Goal: Transaction & Acquisition: Purchase product/service

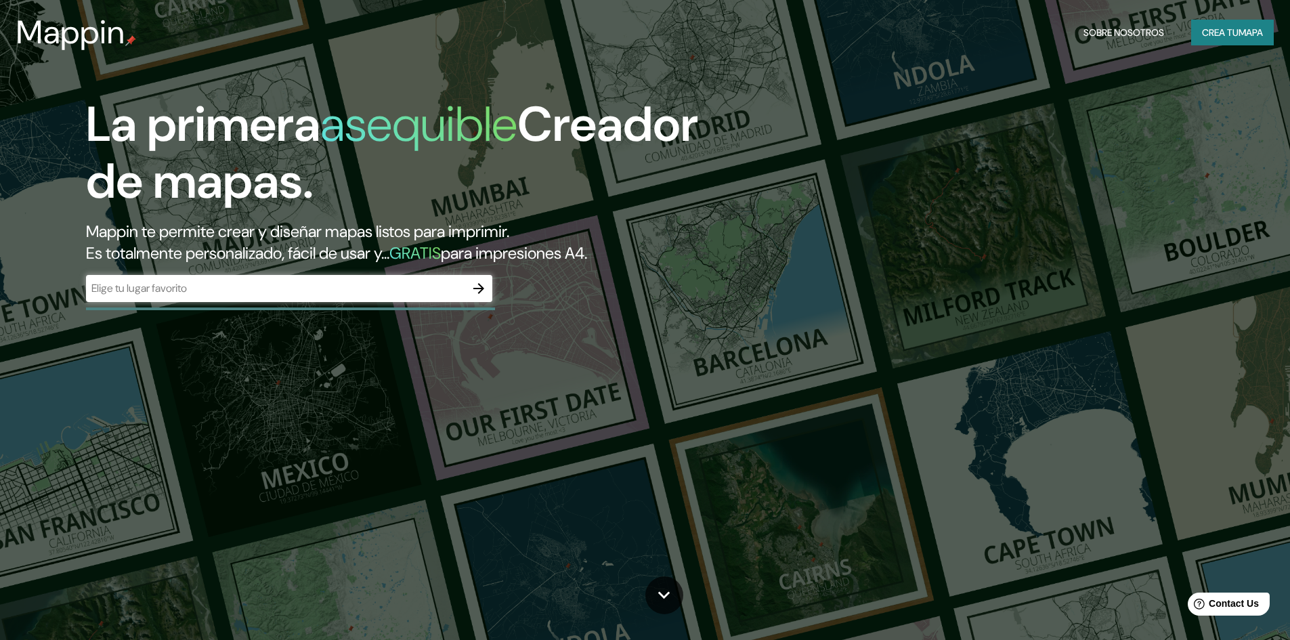
click at [324, 300] on div "​" at bounding box center [289, 288] width 406 height 27
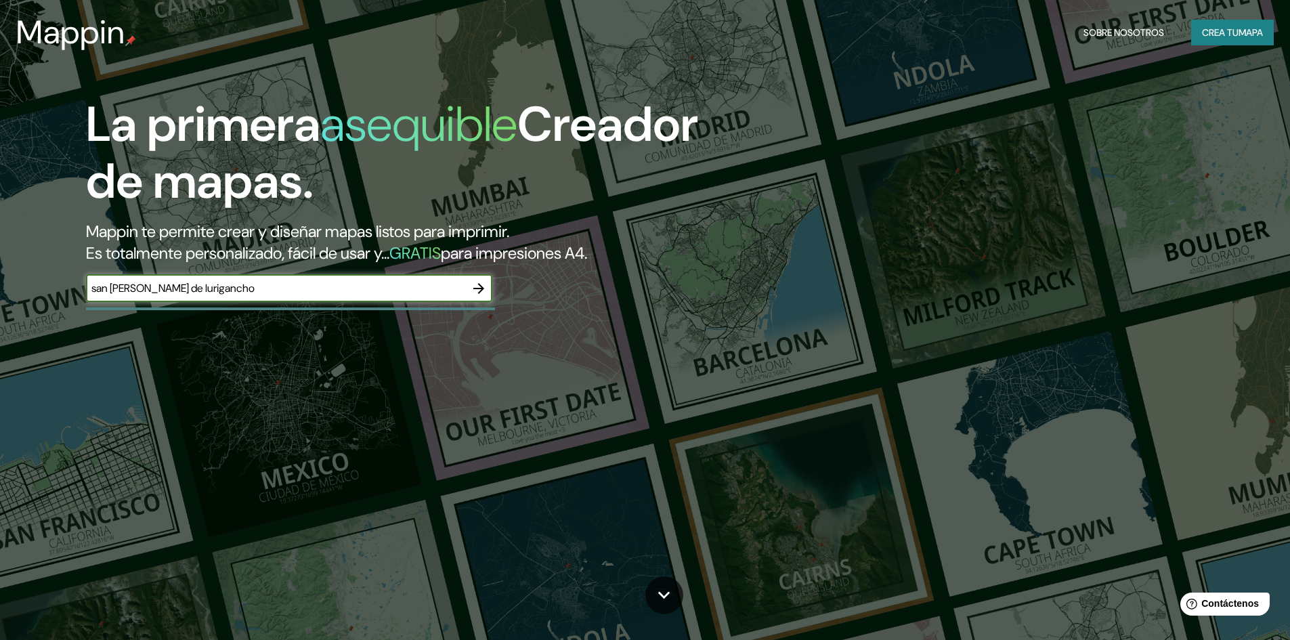
click at [230, 287] on input "san [PERSON_NAME] de lurigancho" at bounding box center [275, 288] width 379 height 16
type input "s"
type input "lima"
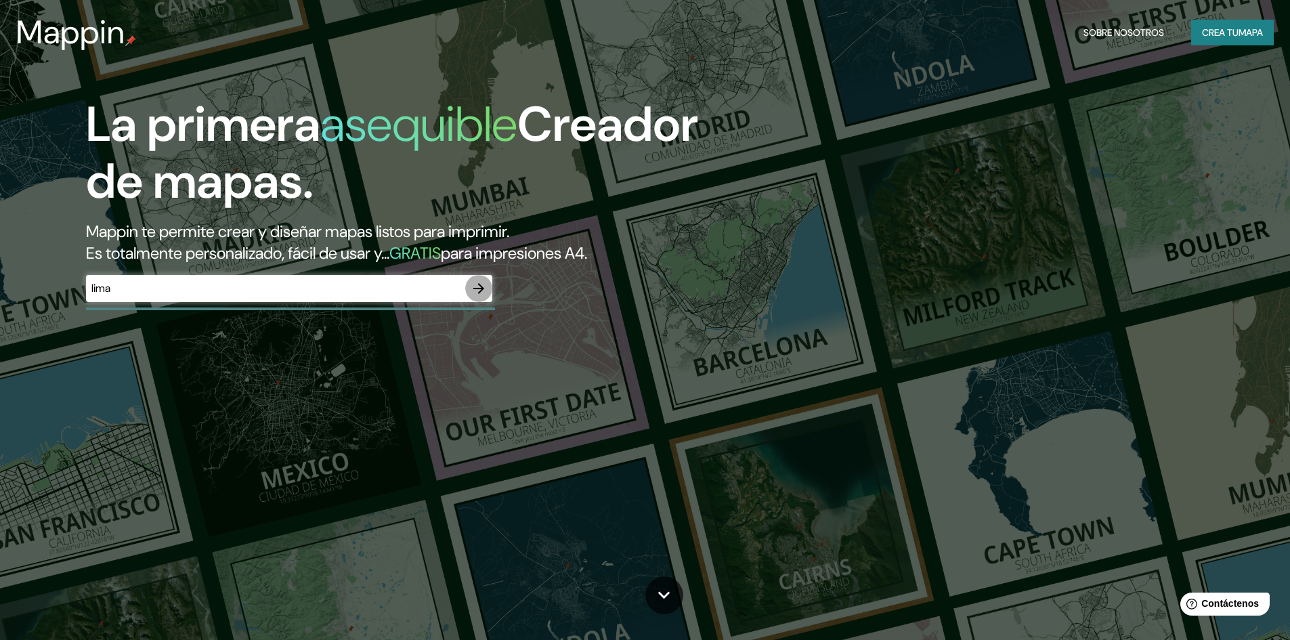
click at [474, 285] on icon "button" at bounding box center [479, 288] width 16 height 16
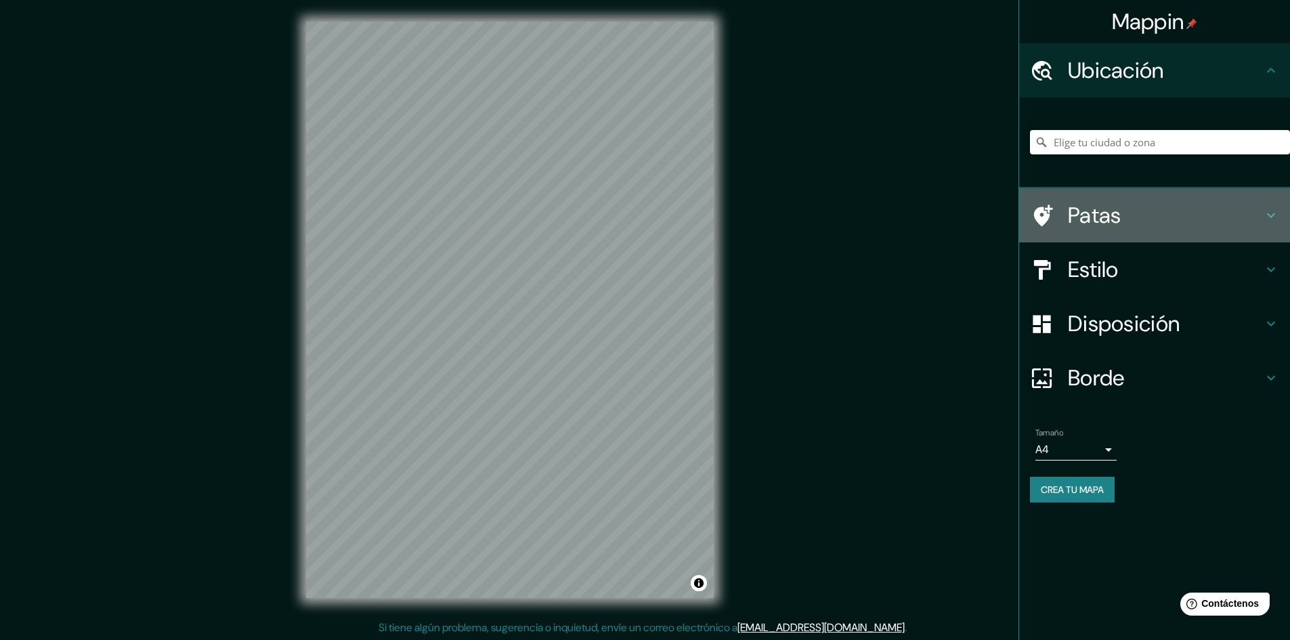
click at [1124, 219] on h4 "Patas" at bounding box center [1165, 215] width 195 height 27
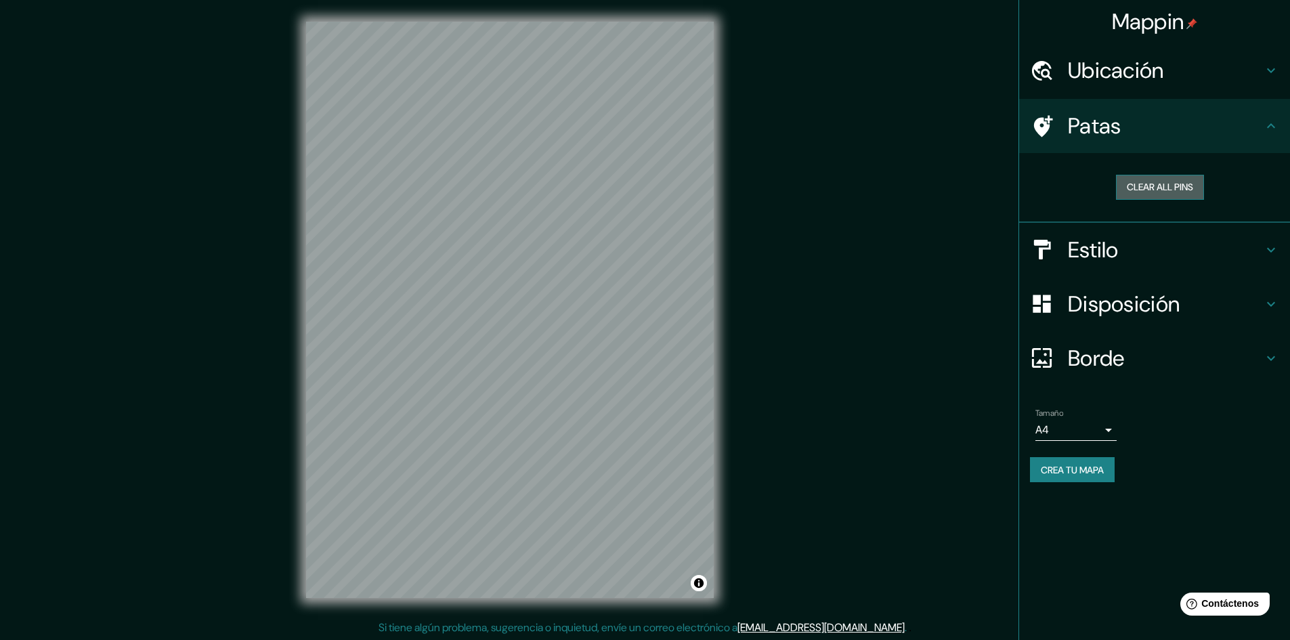
click at [1139, 190] on button "Clear all pins" at bounding box center [1160, 187] width 88 height 25
click at [1063, 240] on div at bounding box center [1049, 250] width 38 height 24
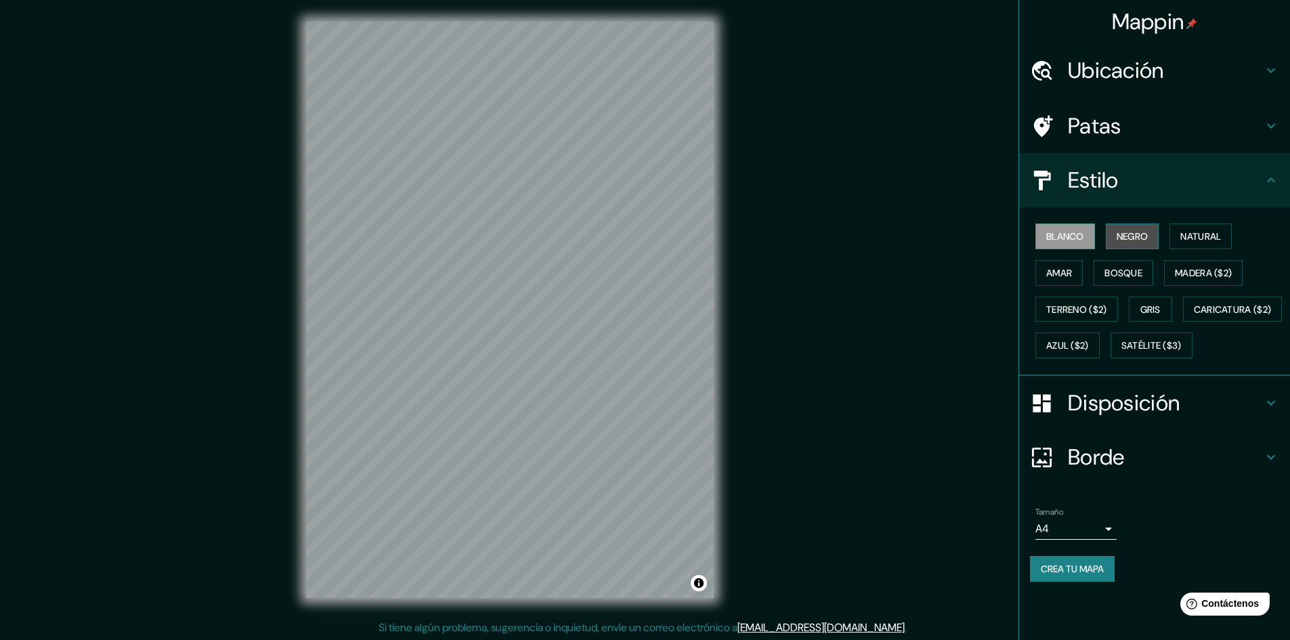
click at [1119, 246] on button "Negro" at bounding box center [1133, 237] width 54 height 26
click at [1070, 268] on font "Amar" at bounding box center [1059, 273] width 26 height 12
click at [1190, 276] on font "Madera ($2)" at bounding box center [1203, 273] width 57 height 12
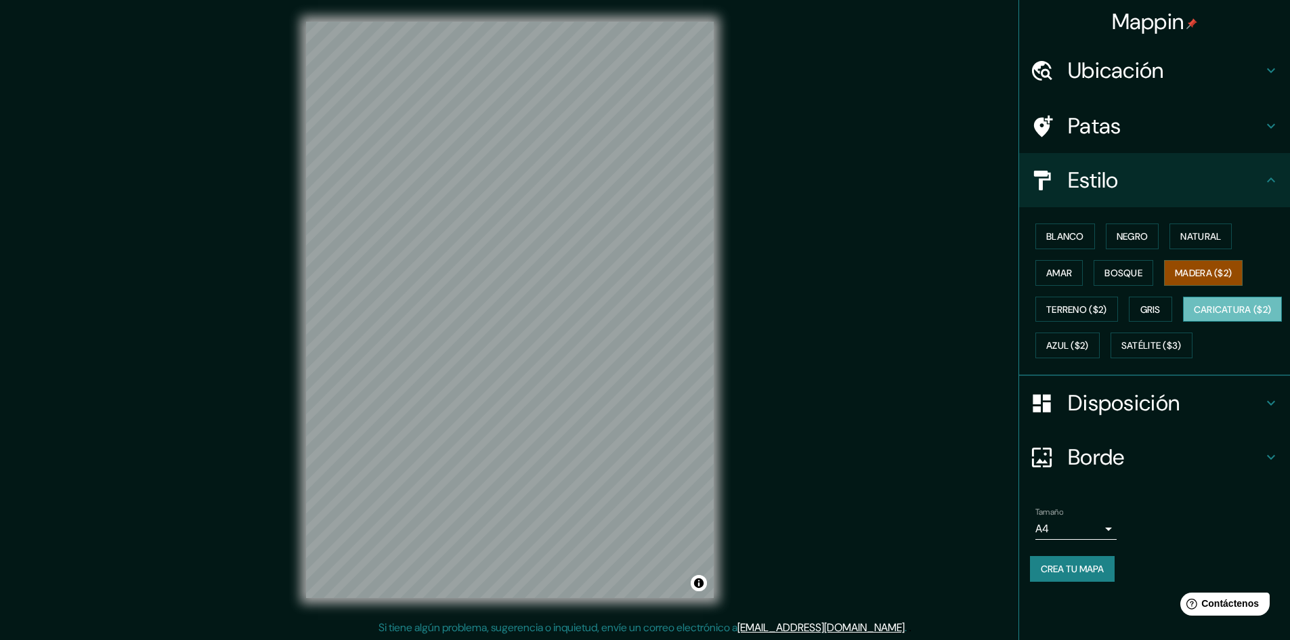
click at [1194, 318] on font "Caricatura ($2)" at bounding box center [1233, 310] width 78 height 18
click at [1085, 62] on font "Ubicación" at bounding box center [1116, 70] width 96 height 28
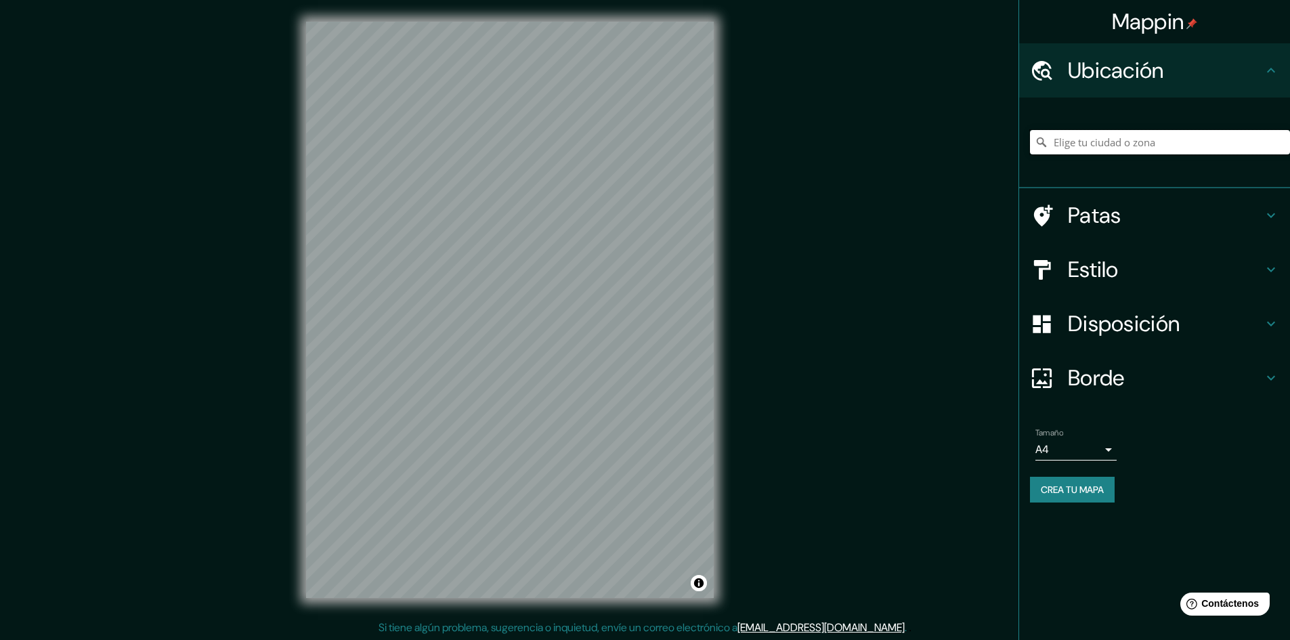
click at [1098, 141] on input "Elige tu ciudad o zona" at bounding box center [1160, 142] width 260 height 24
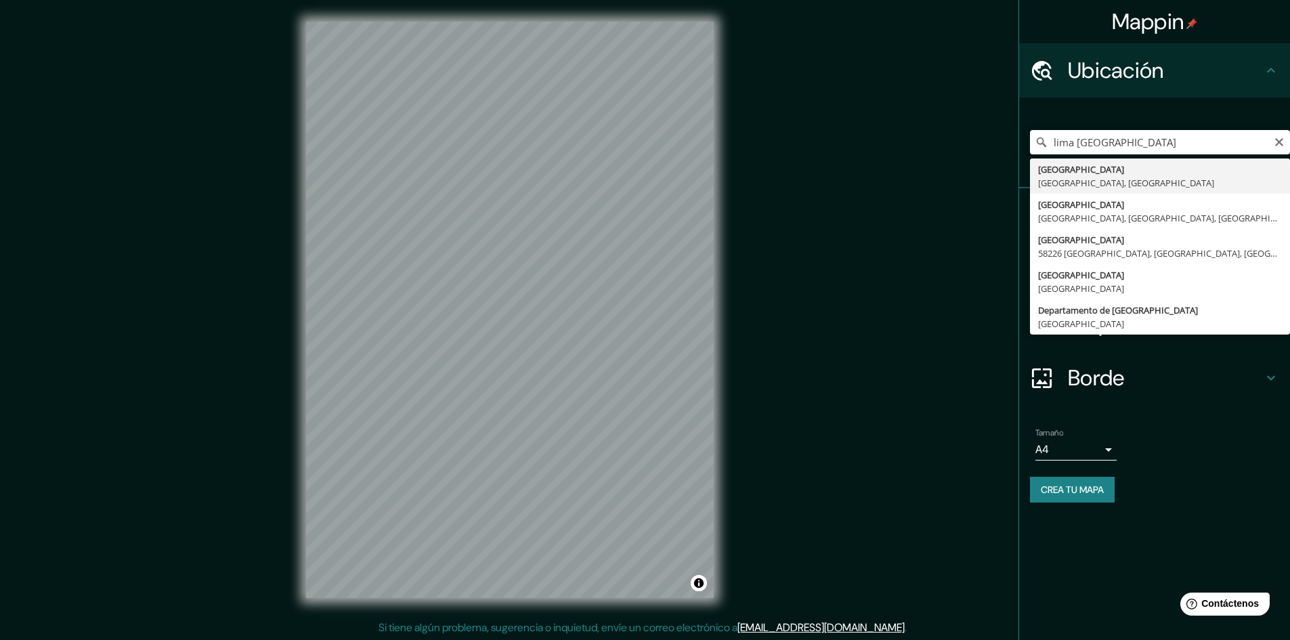
type input "[GEOGRAPHIC_DATA], [GEOGRAPHIC_DATA], [GEOGRAPHIC_DATA]"
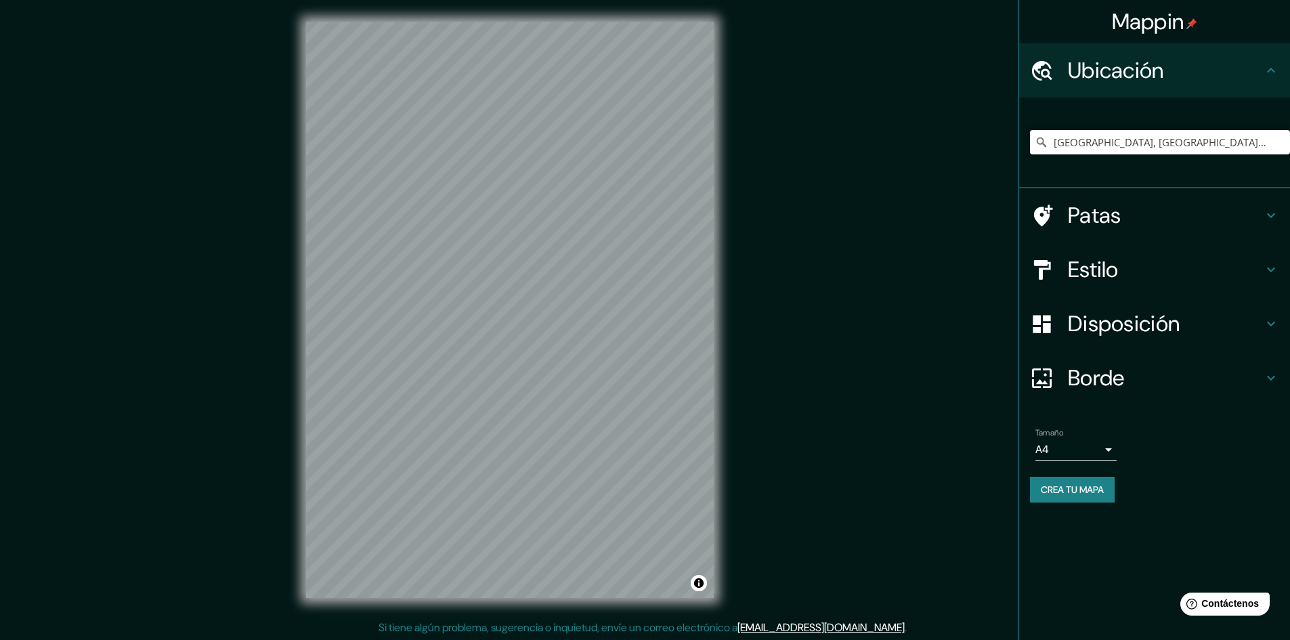
click at [1080, 224] on font "Patas" at bounding box center [1095, 215] width 54 height 28
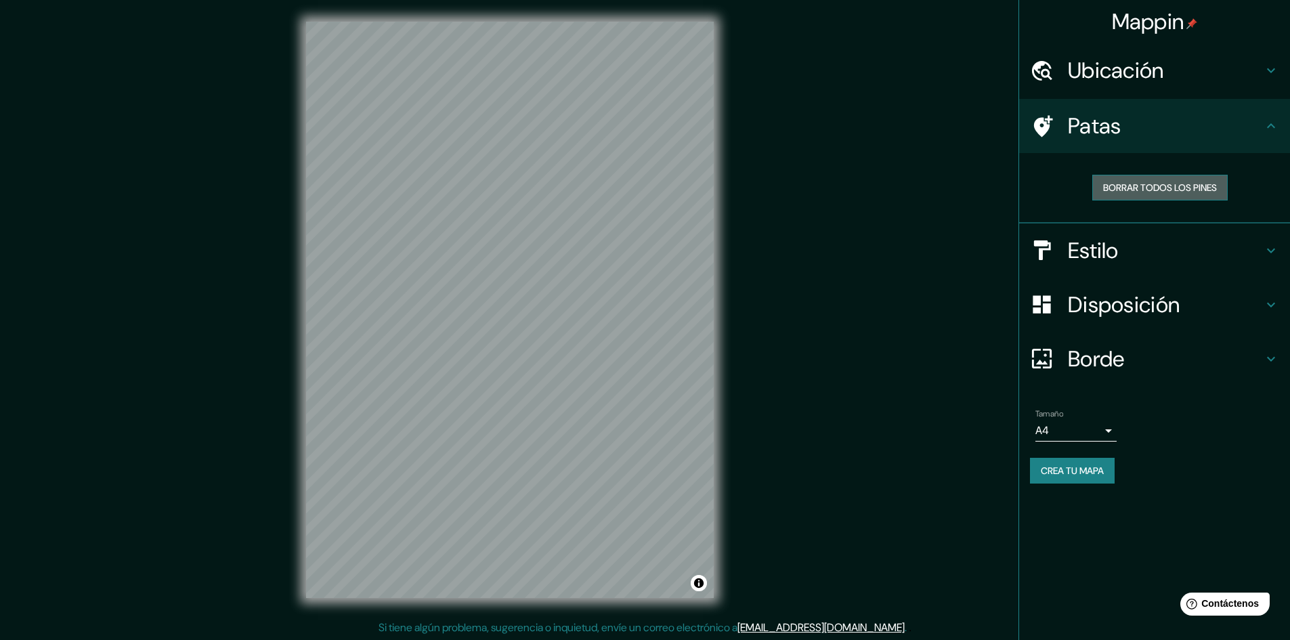
click at [1113, 192] on font "Borrar todos los pines" at bounding box center [1160, 188] width 114 height 12
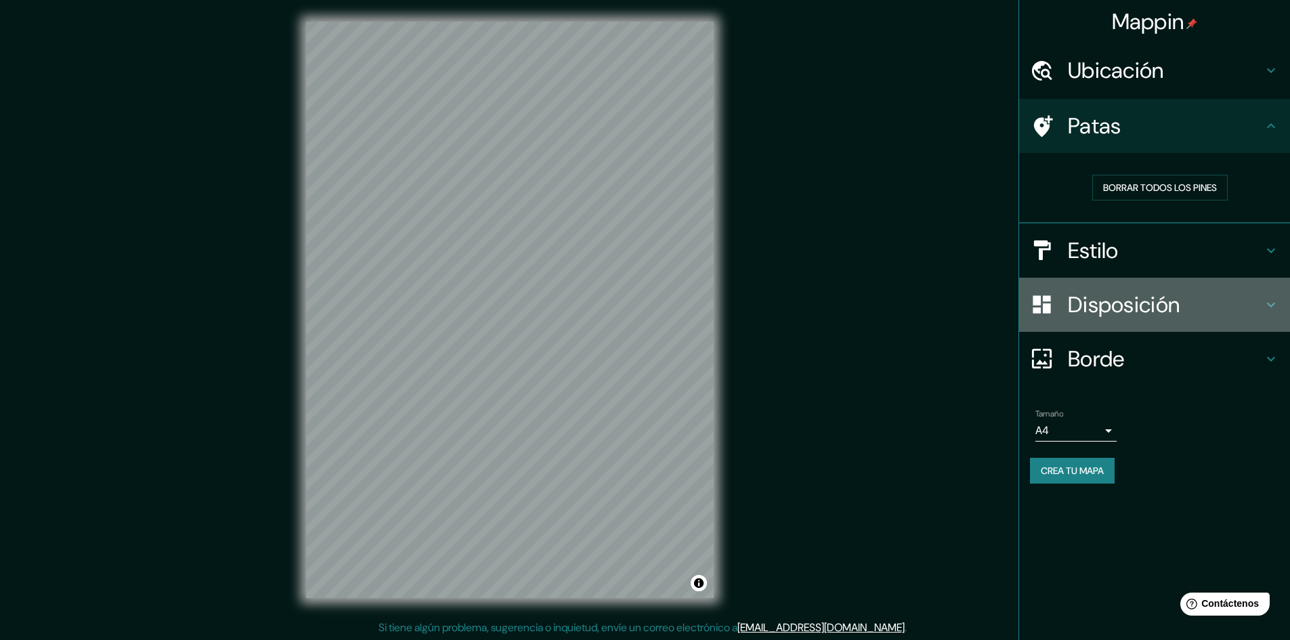
click at [1126, 303] on font "Disposición" at bounding box center [1124, 305] width 112 height 28
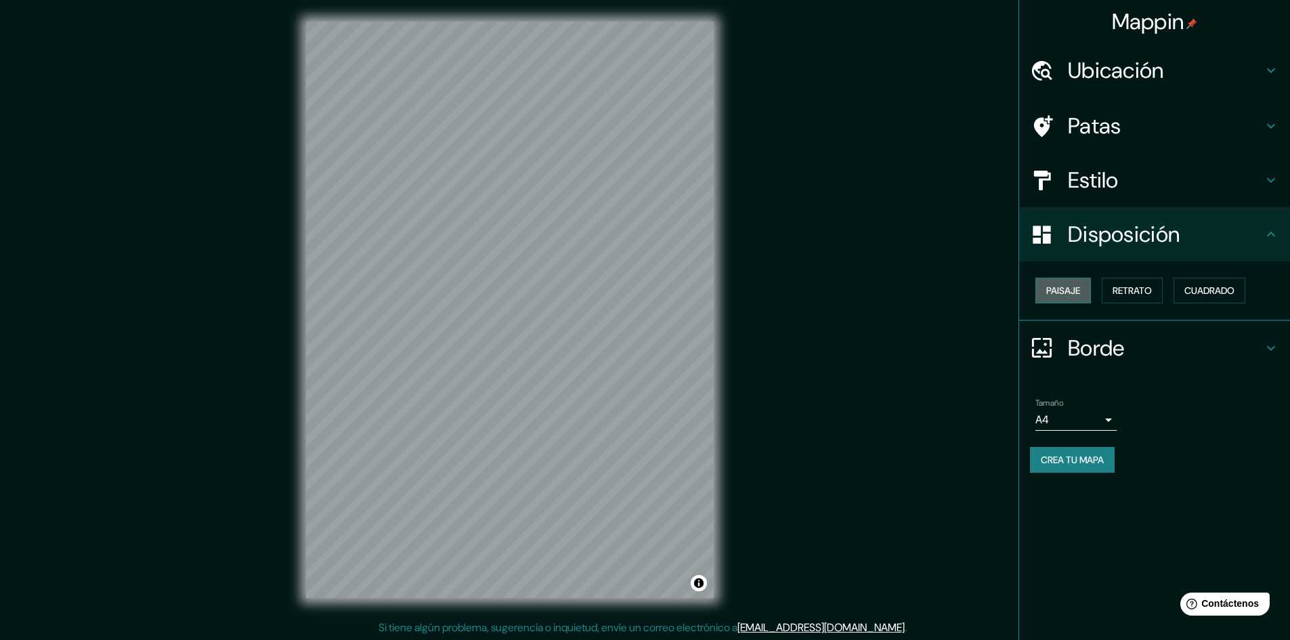
click at [1059, 300] on button "Paisaje" at bounding box center [1064, 291] width 56 height 26
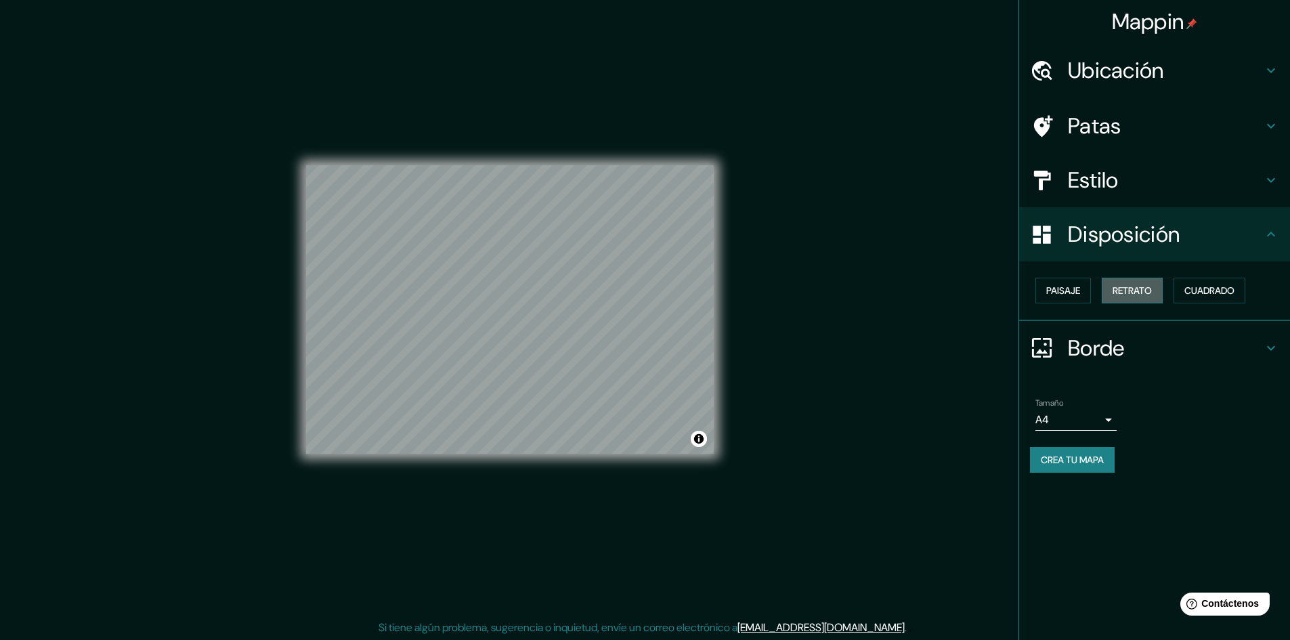
click at [1120, 285] on font "Retrato" at bounding box center [1132, 290] width 39 height 12
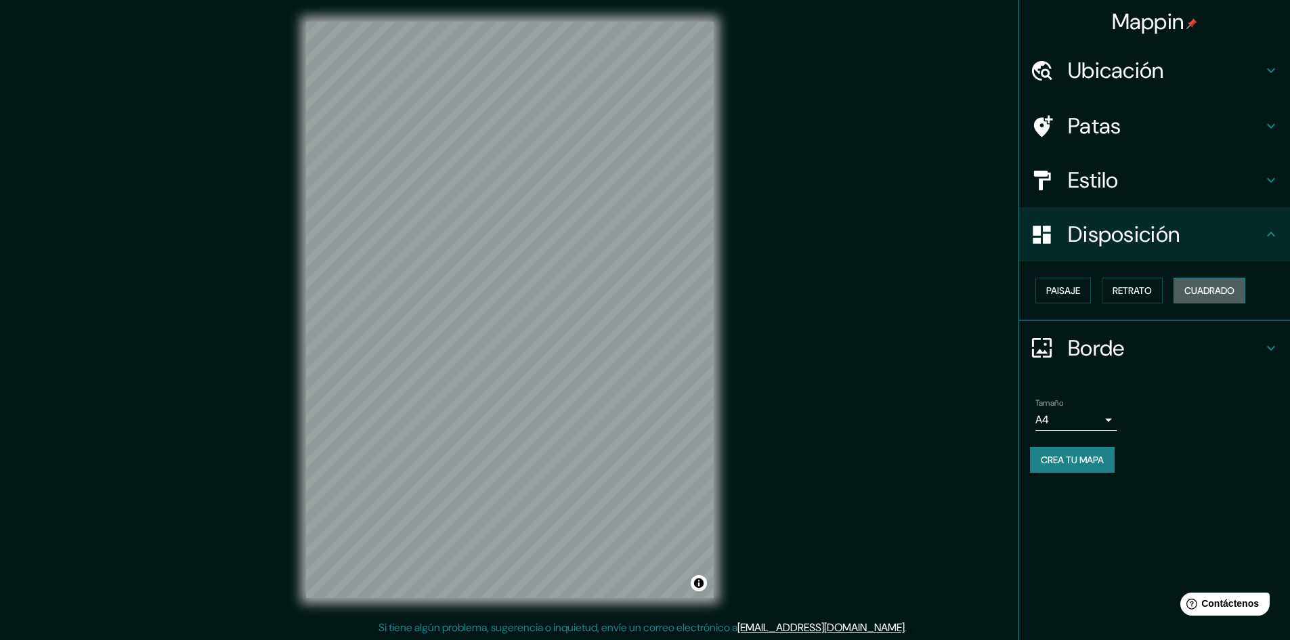
click at [1179, 285] on button "Cuadrado" at bounding box center [1210, 291] width 72 height 26
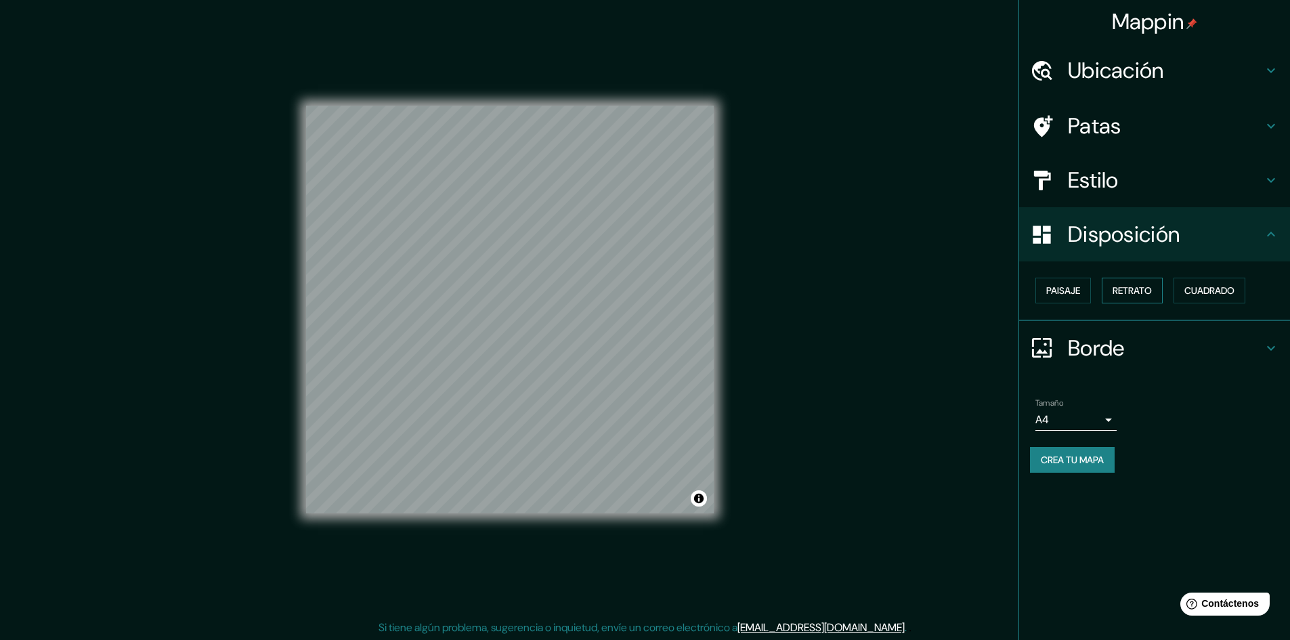
click at [1127, 289] on font "Retrato" at bounding box center [1132, 290] width 39 height 12
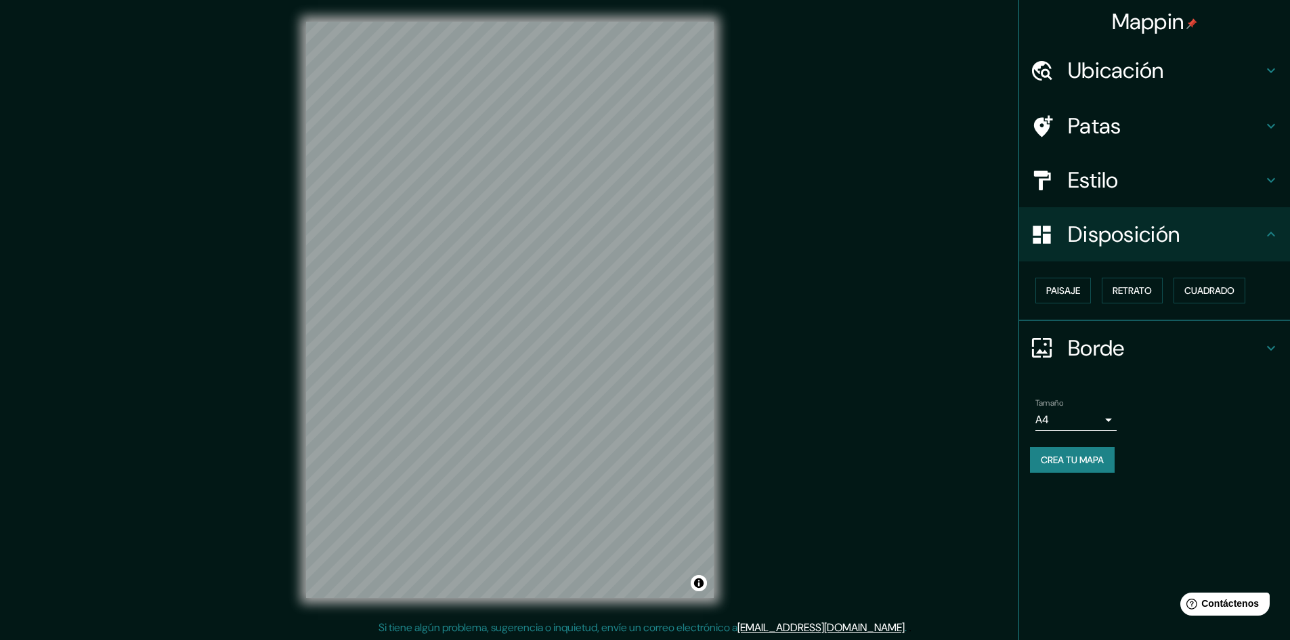
click at [1080, 188] on font "Estilo" at bounding box center [1093, 180] width 51 height 28
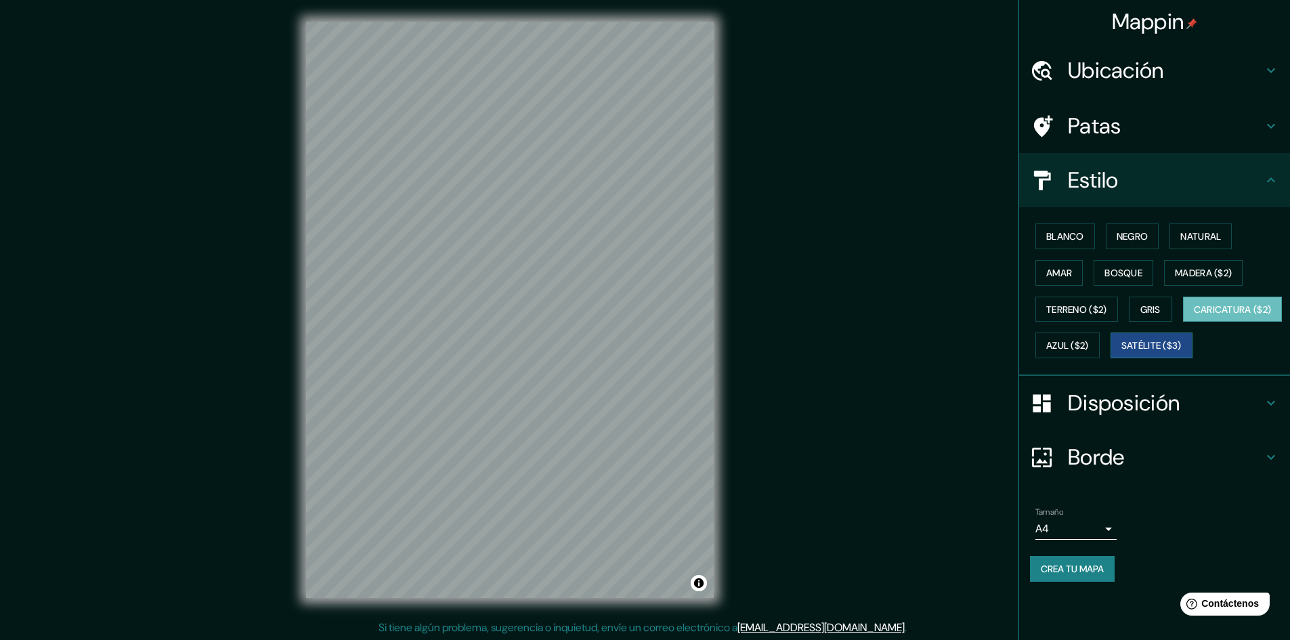
click at [1122, 352] on font "Satélite ($3)" at bounding box center [1152, 346] width 60 height 12
click at [1089, 339] on font "Azul ($2)" at bounding box center [1067, 346] width 43 height 18
click at [1065, 251] on div "Blanco Negro Natural Amar Bosque Madera ($2) Terreno ($2) Gris Caricatura ($2) …" at bounding box center [1160, 291] width 260 height 146
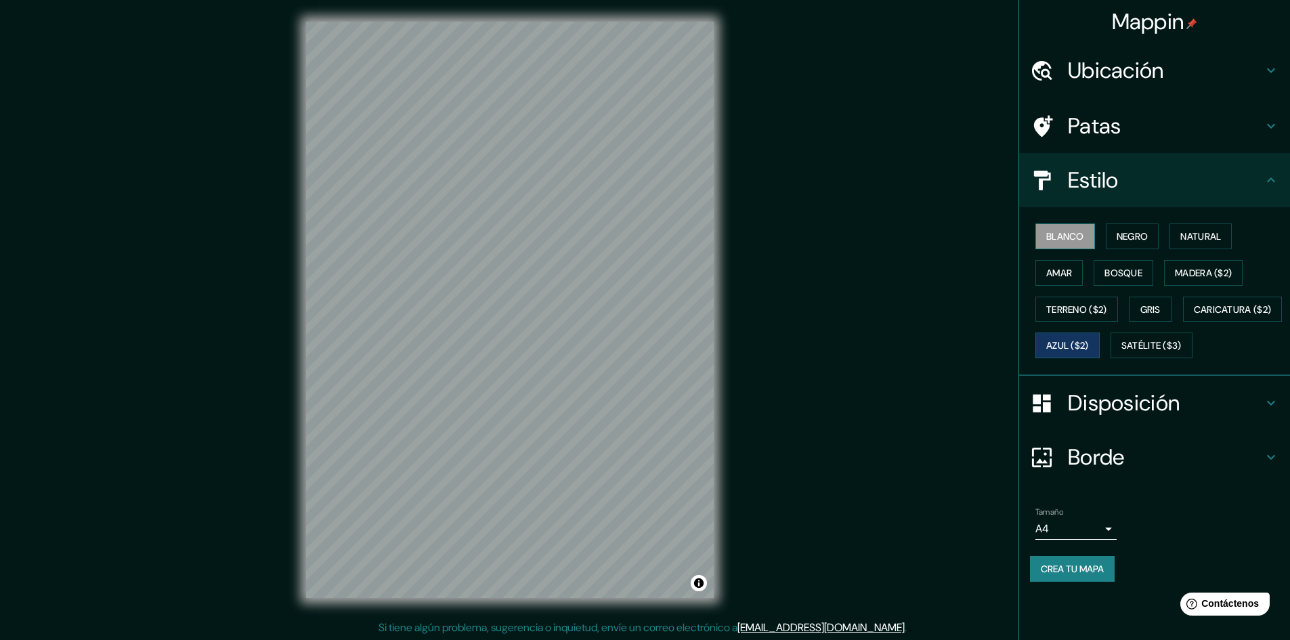
click at [1063, 242] on font "Blanco" at bounding box center [1065, 236] width 38 height 12
click at [1141, 244] on font "Negro" at bounding box center [1133, 237] width 32 height 18
click at [1194, 236] on font "Natural" at bounding box center [1200, 236] width 41 height 12
click at [1124, 281] on font "Bosque" at bounding box center [1124, 273] width 38 height 18
